Goal: Task Accomplishment & Management: Manage account settings

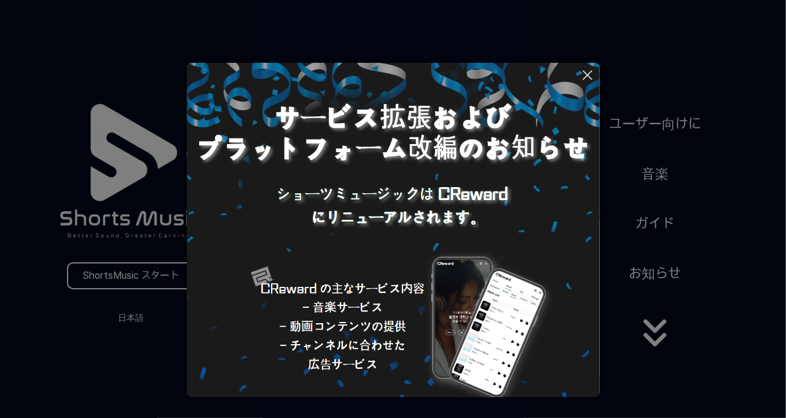
click at [592, 77] on icon at bounding box center [588, 75] width 9 height 9
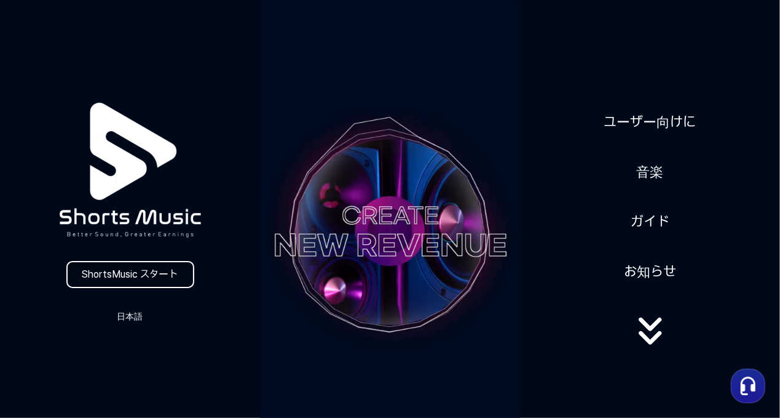
click at [156, 274] on link "ShortsMusic スタート" at bounding box center [130, 274] width 128 height 27
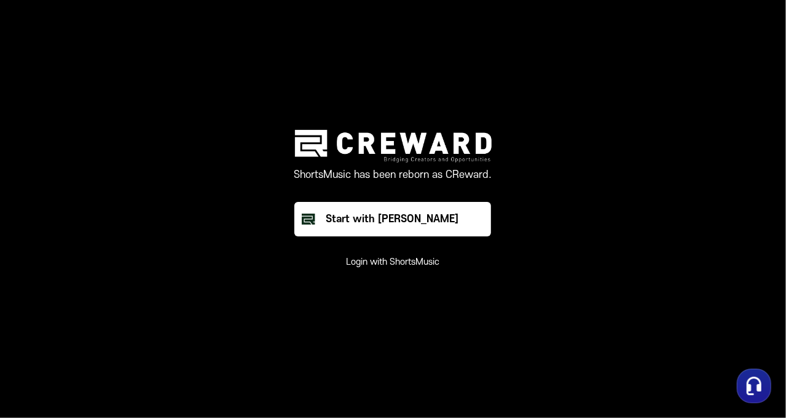
click at [424, 268] on button "Login with ShortsMusic" at bounding box center [393, 262] width 93 height 12
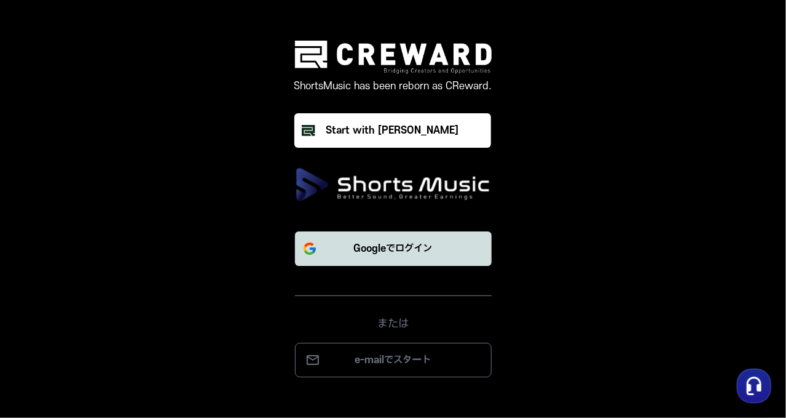
click at [445, 258] on button "Googleでログイン" at bounding box center [393, 248] width 197 height 34
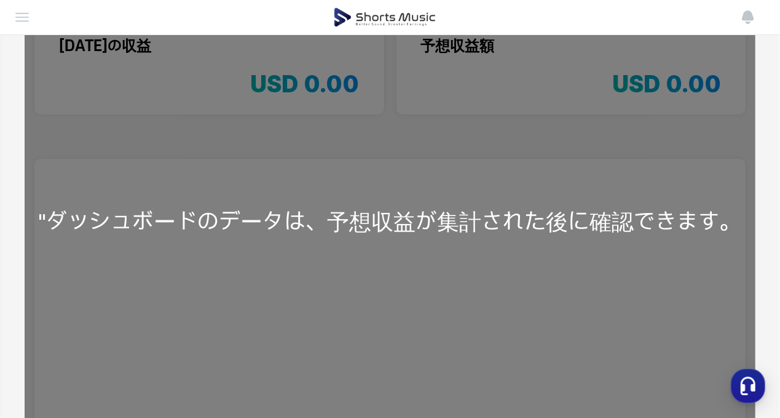
scroll to position [140, 0]
click at [497, 287] on div ""ダッシュボードのデータは、予想収益が集計された後に確認できます。" at bounding box center [390, 220] width 731 height 429
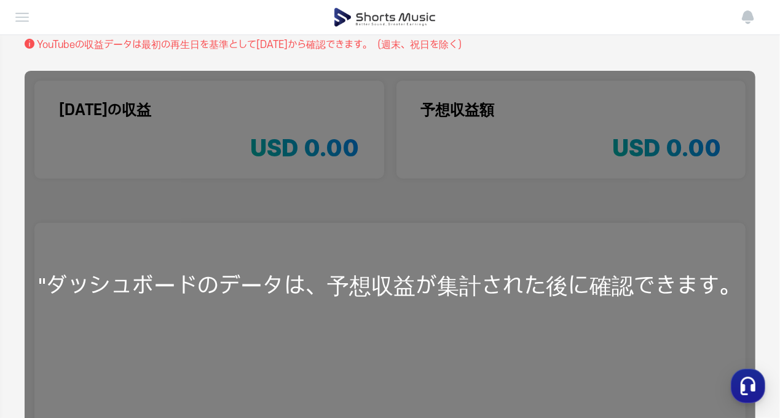
scroll to position [0, 0]
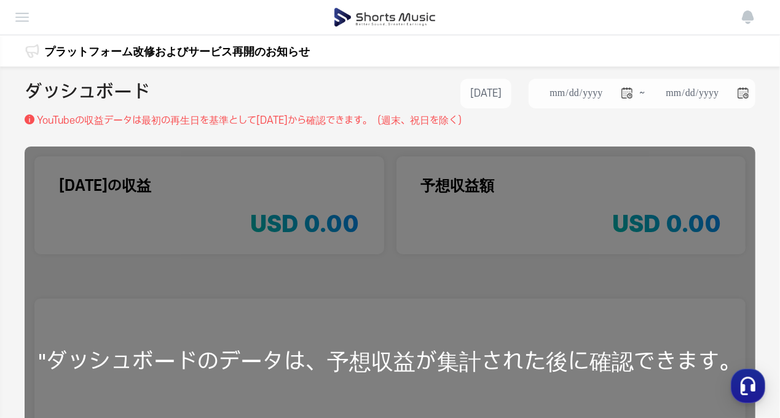
click at [25, 25] on img at bounding box center [22, 17] width 15 height 15
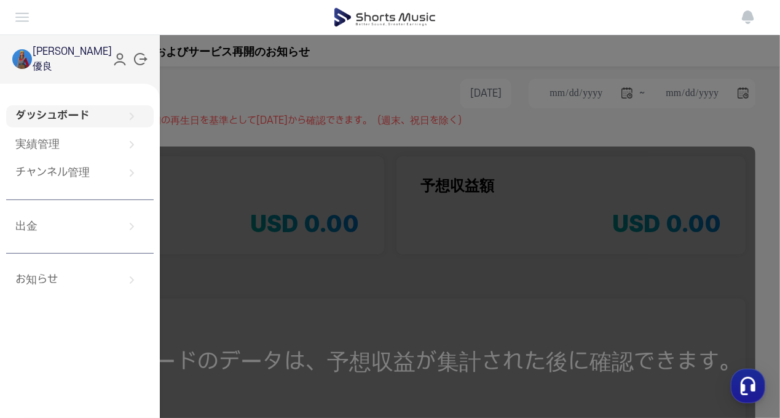
click at [115, 62] on icon at bounding box center [120, 62] width 10 height 3
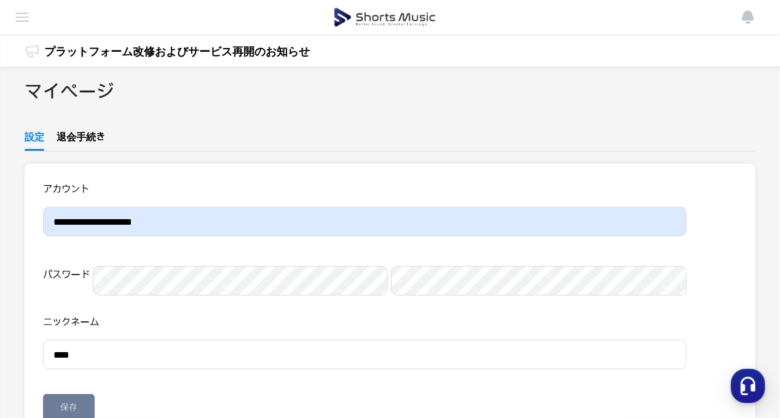
click at [26, 22] on img at bounding box center [22, 17] width 15 height 15
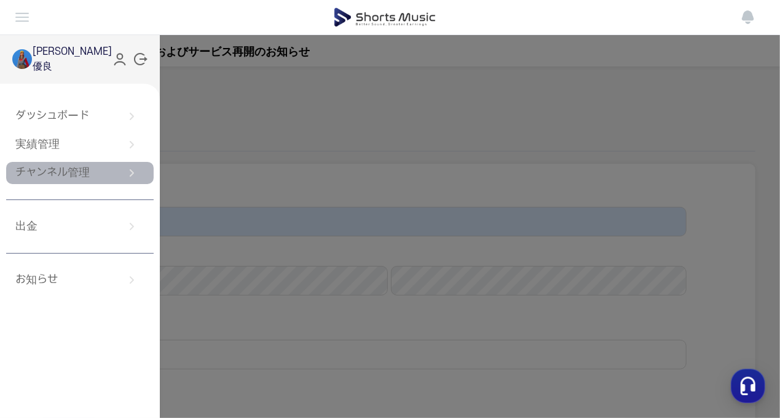
click at [111, 173] on link "チャンネル管理" at bounding box center [80, 173] width 148 height 22
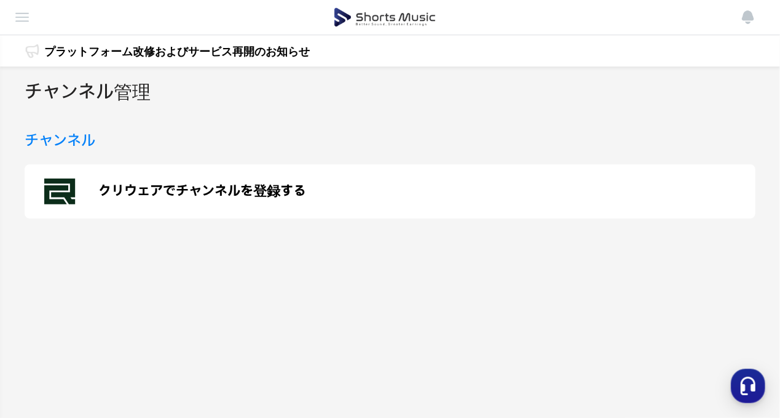
click at [221, 192] on p "クリウェアでチャンネルを登録する" at bounding box center [202, 191] width 208 height 15
